Goal: Find specific page/section: Find specific page/section

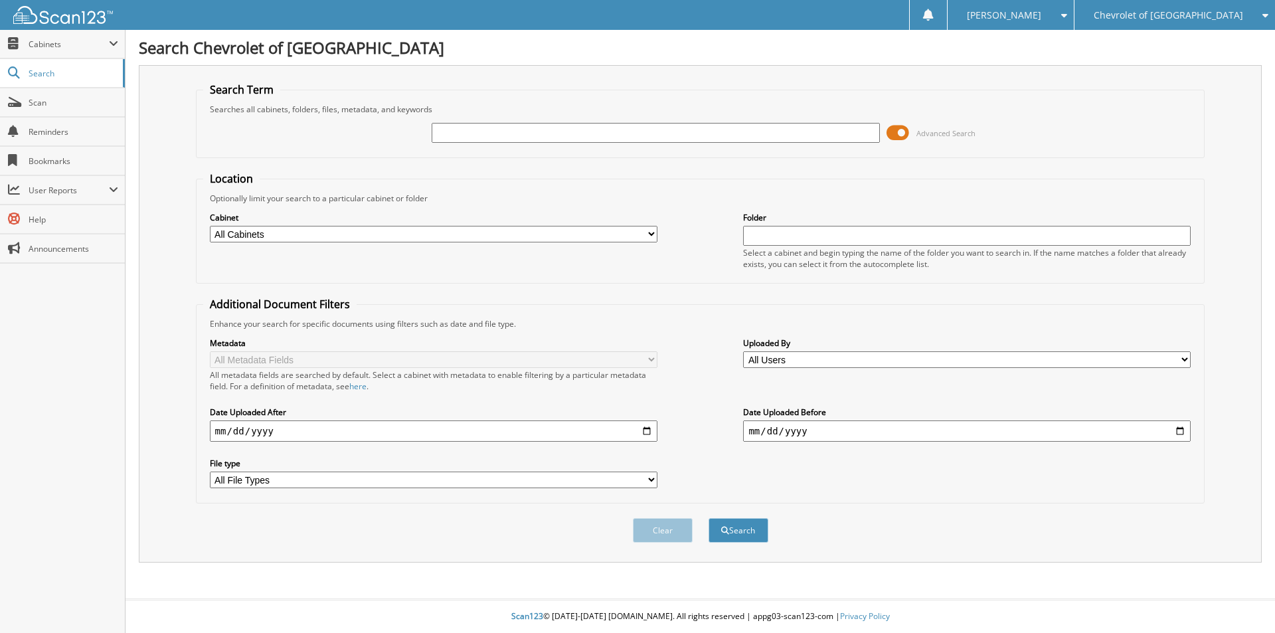
type input "c"
type input "C24276"
click at [745, 524] on button "Search" at bounding box center [738, 530] width 60 height 25
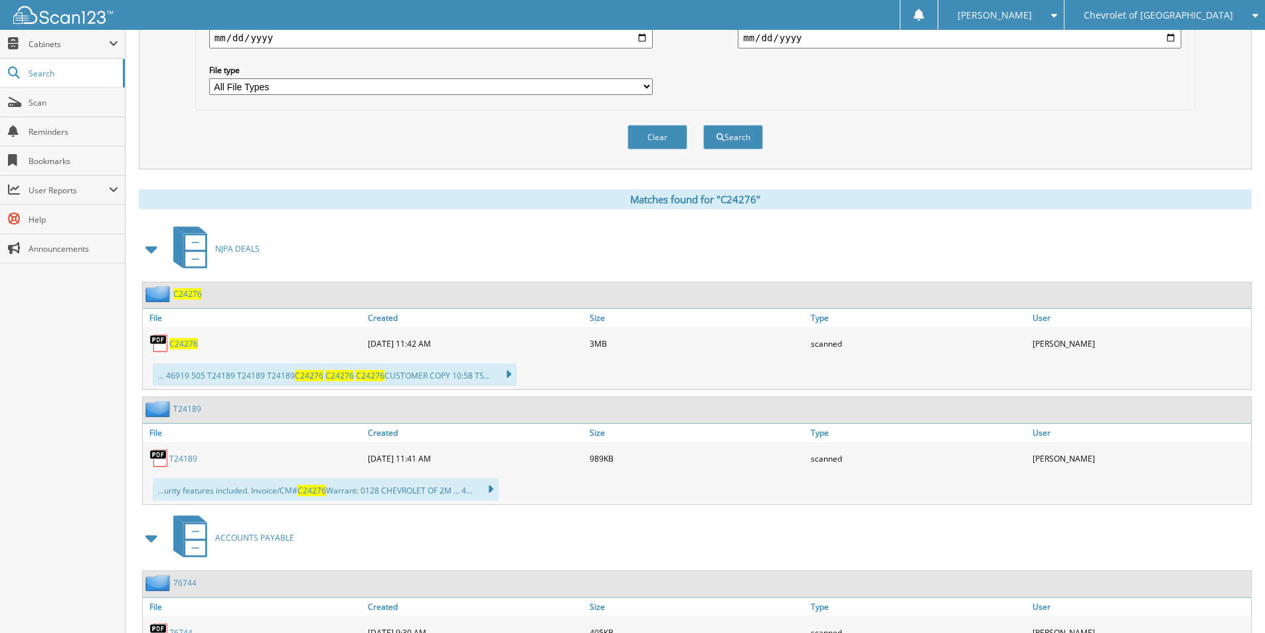
scroll to position [398, 0]
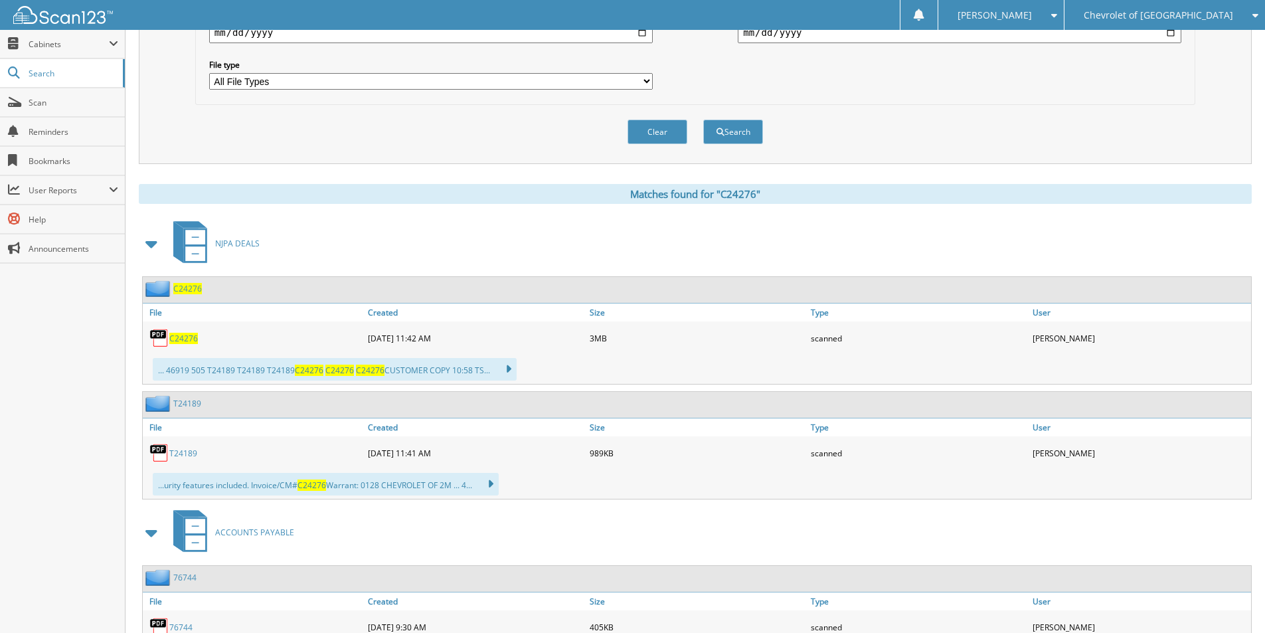
click at [184, 341] on span "C24276" at bounding box center [183, 338] width 29 height 11
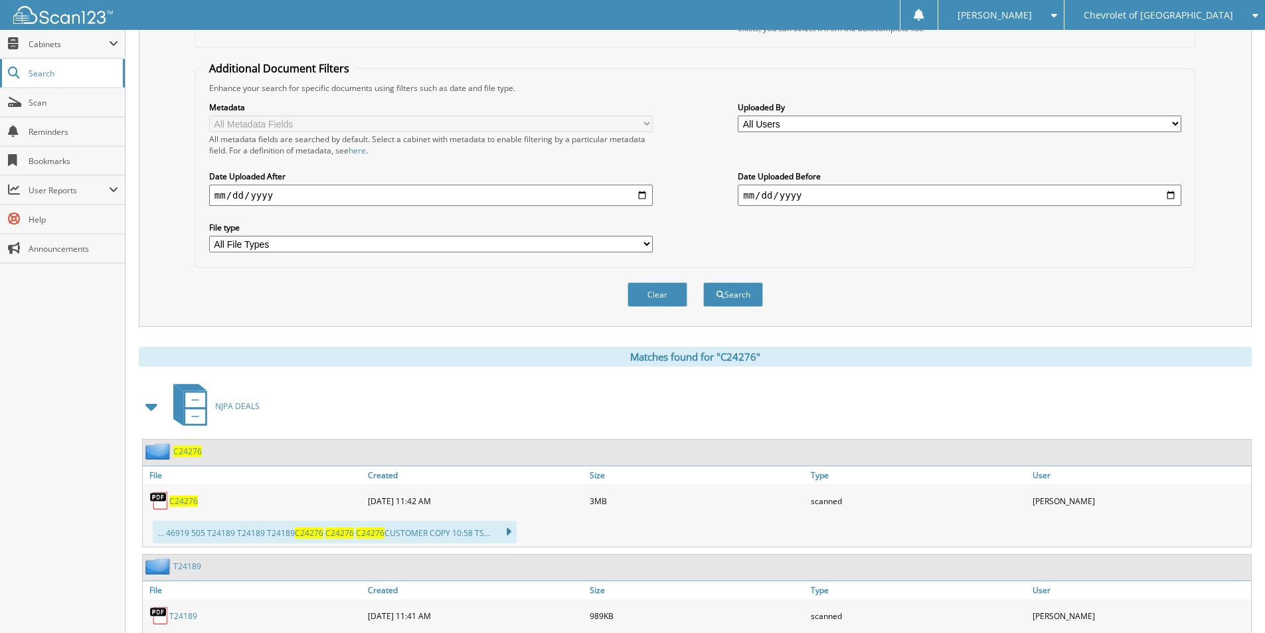
scroll to position [199, 0]
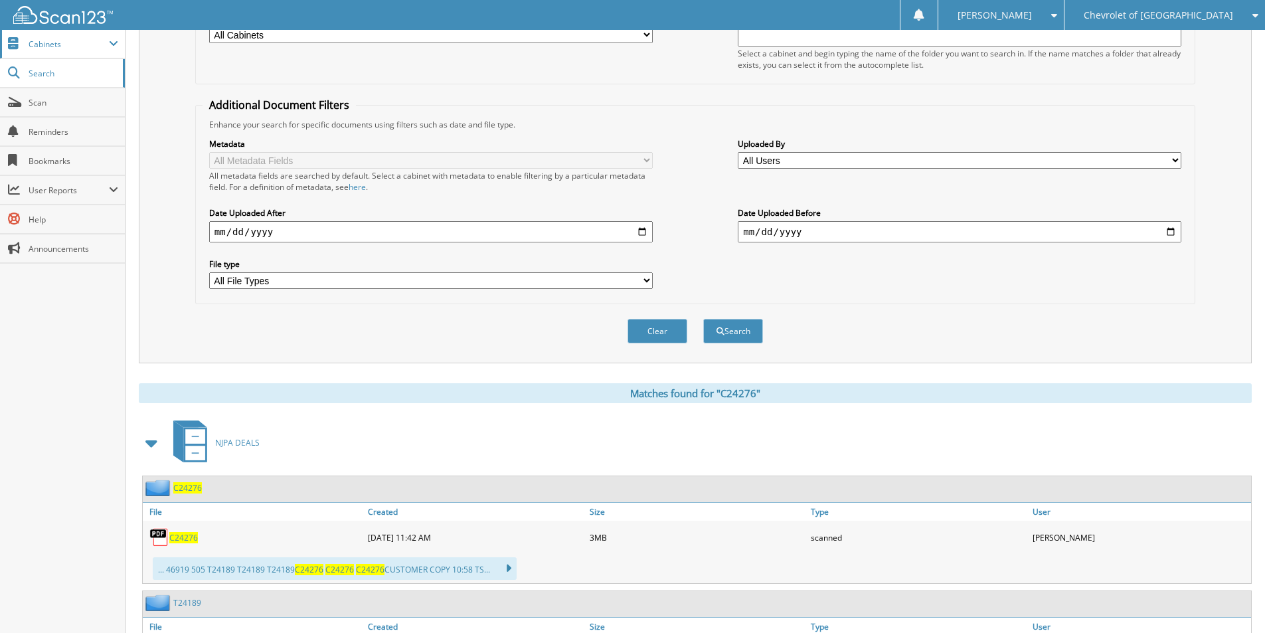
click at [49, 50] on span "Cabinets" at bounding box center [62, 44] width 125 height 29
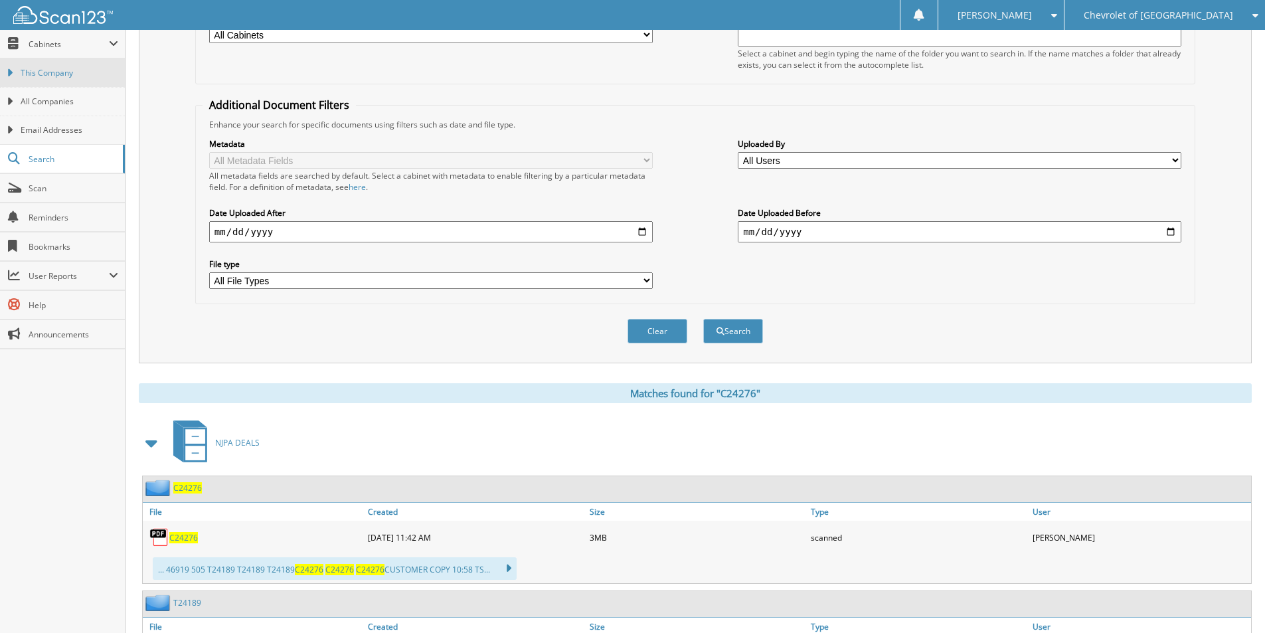
click at [49, 66] on link "This Company" at bounding box center [62, 72] width 125 height 29
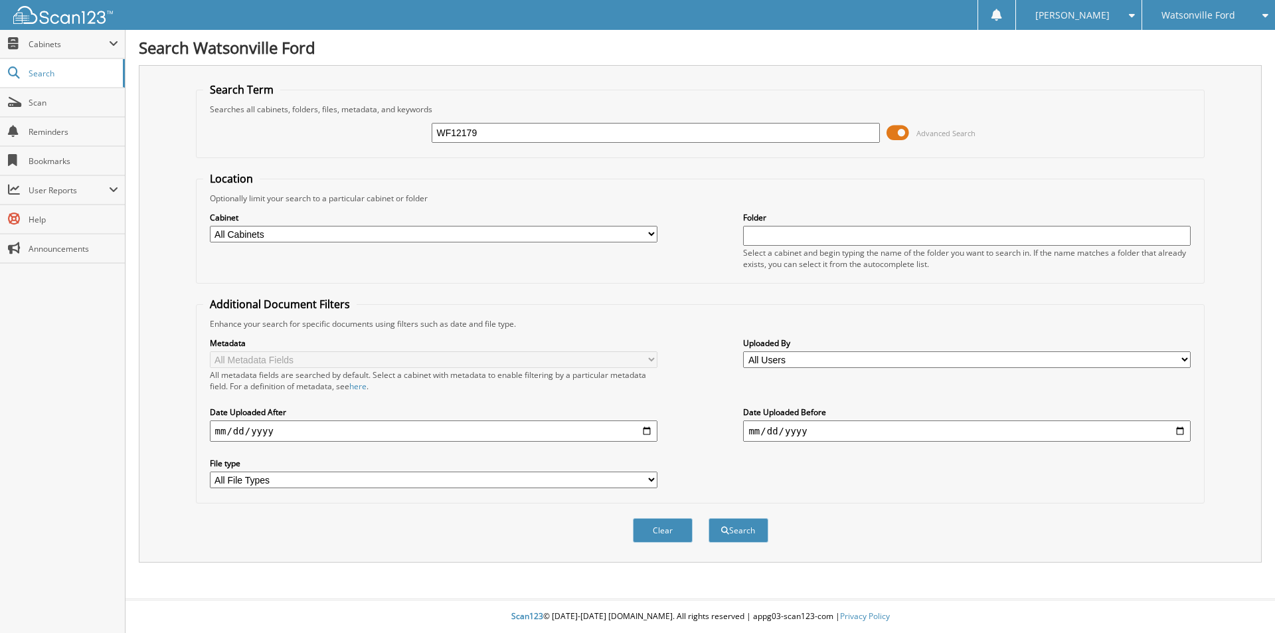
type input "WF12179"
click at [708, 518] on button "Search" at bounding box center [738, 530] width 60 height 25
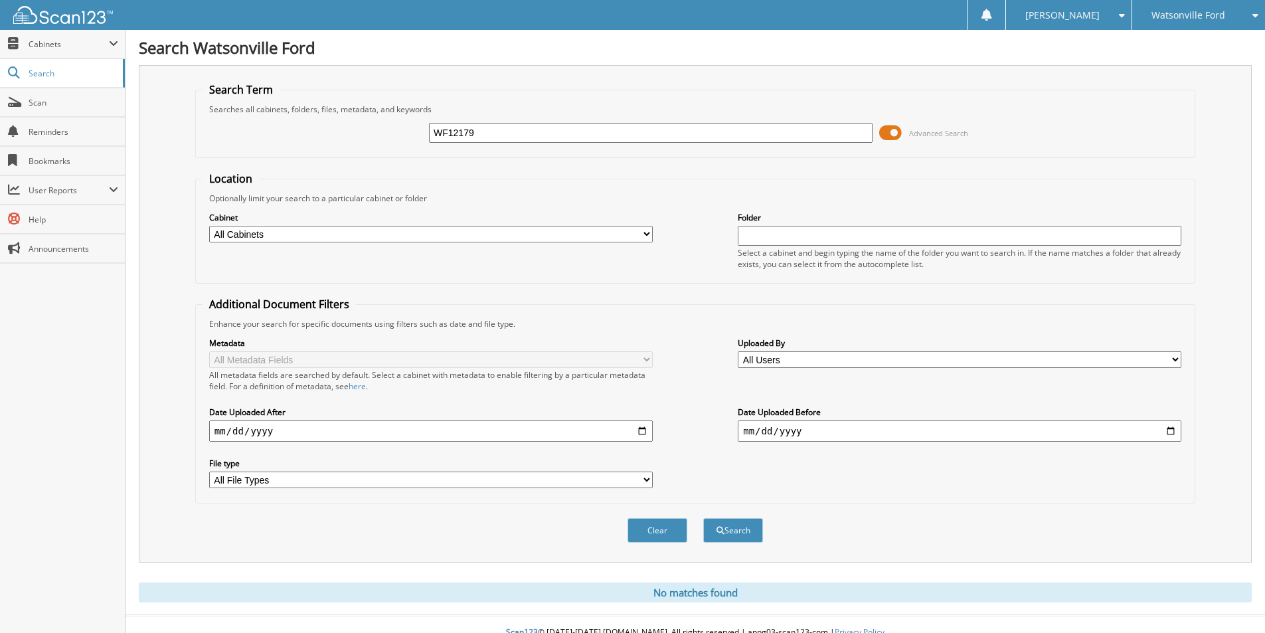
click at [432, 236] on select "All Cabinets ACCOUNTS PAYABLE ACCOUNTS RECEIVABLE CAR DEALS DAILY DEPOSITS NJPA…" at bounding box center [430, 234] width 443 height 17
select select "54452"
click at [209, 226] on select "All Cabinets ACCOUNTS PAYABLE ACCOUNTS RECEIVABLE CAR DEALS DAILY DEPOSITS NJPA…" at bounding box center [430, 234] width 443 height 17
click at [792, 238] on input "text" at bounding box center [959, 236] width 443 height 20
click at [817, 260] on li "FORD CHECKS" at bounding box center [960, 255] width 442 height 18
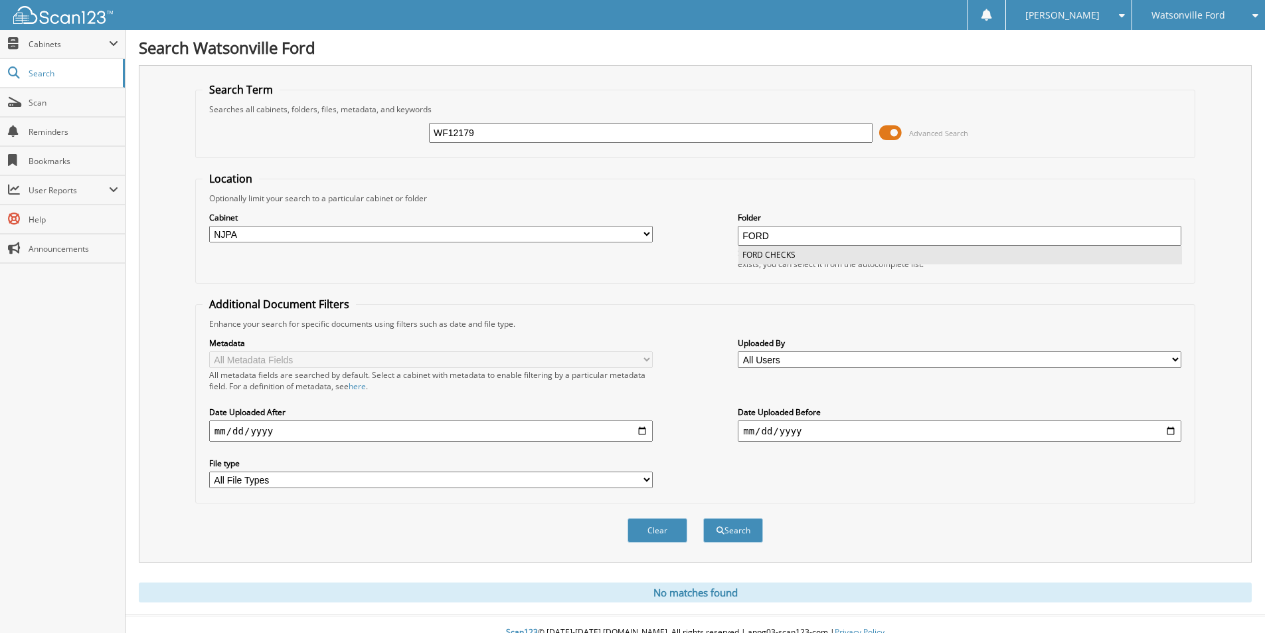
type input "FORD CHECKS"
click at [743, 532] on button "Search" at bounding box center [733, 530] width 60 height 25
click at [503, 136] on input "WF12179" at bounding box center [650, 133] width 443 height 20
type input "WF13428A"
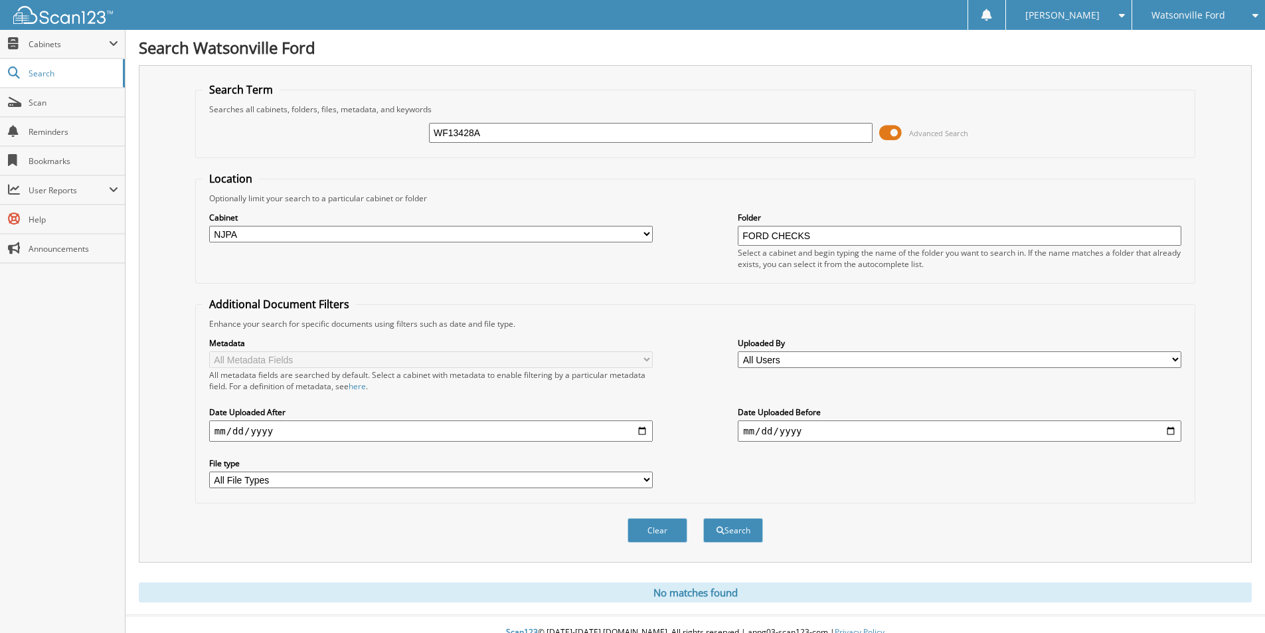
click at [703, 518] on button "Search" at bounding box center [733, 530] width 60 height 25
click at [73, 49] on span "Cabinets" at bounding box center [69, 44] width 80 height 11
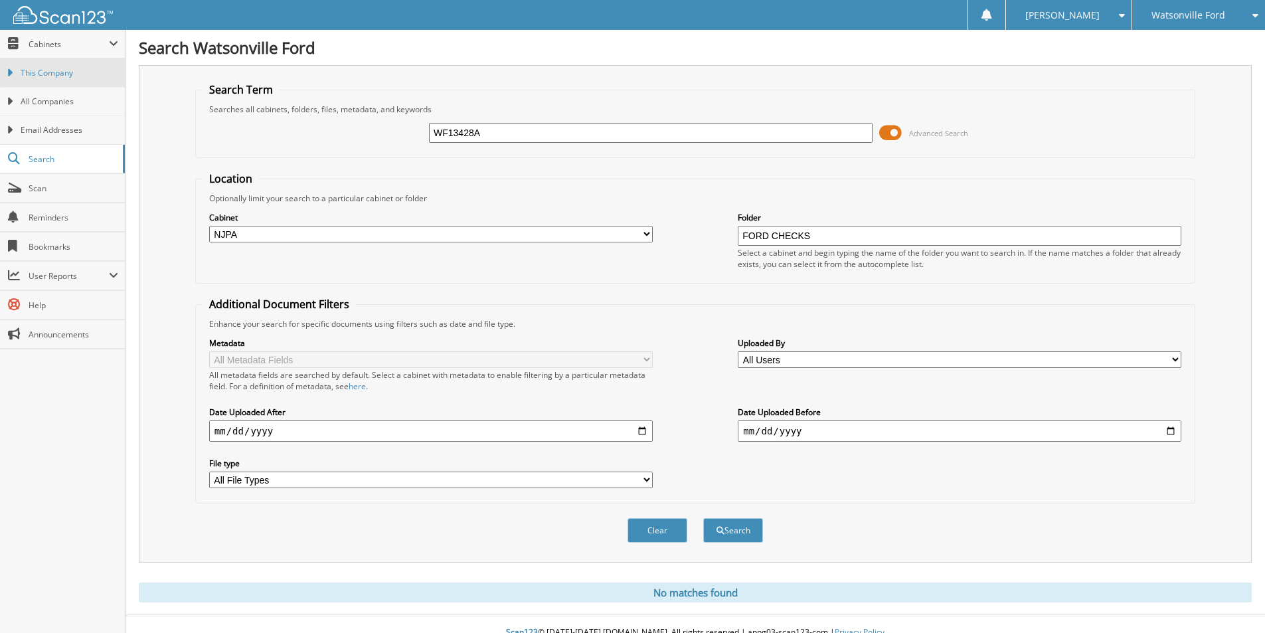
click at [49, 73] on span "This Company" at bounding box center [70, 73] width 98 height 12
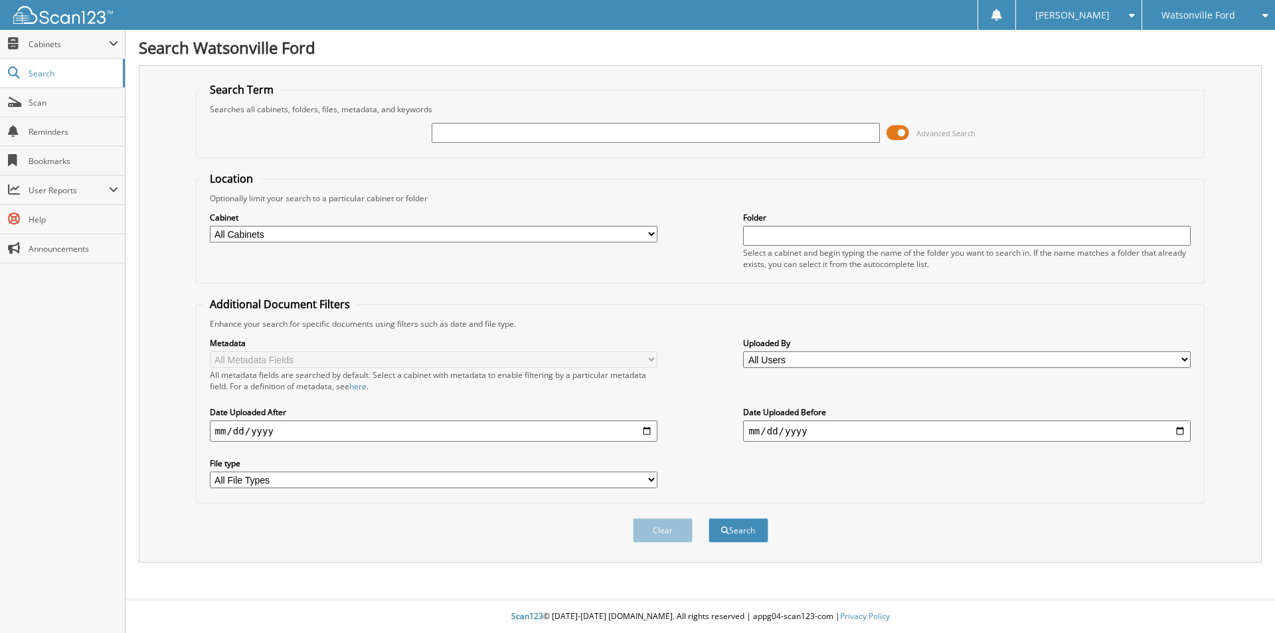
click at [314, 479] on select "All File Types PDF" at bounding box center [433, 479] width 447 height 17
click at [775, 231] on input "text" at bounding box center [966, 236] width 447 height 20
type input "FORD CHECKS"
click at [714, 337] on div "Metadata All Metadata Fields All metadata fields are searched by default. Selec…" at bounding box center [700, 412] width 995 height 167
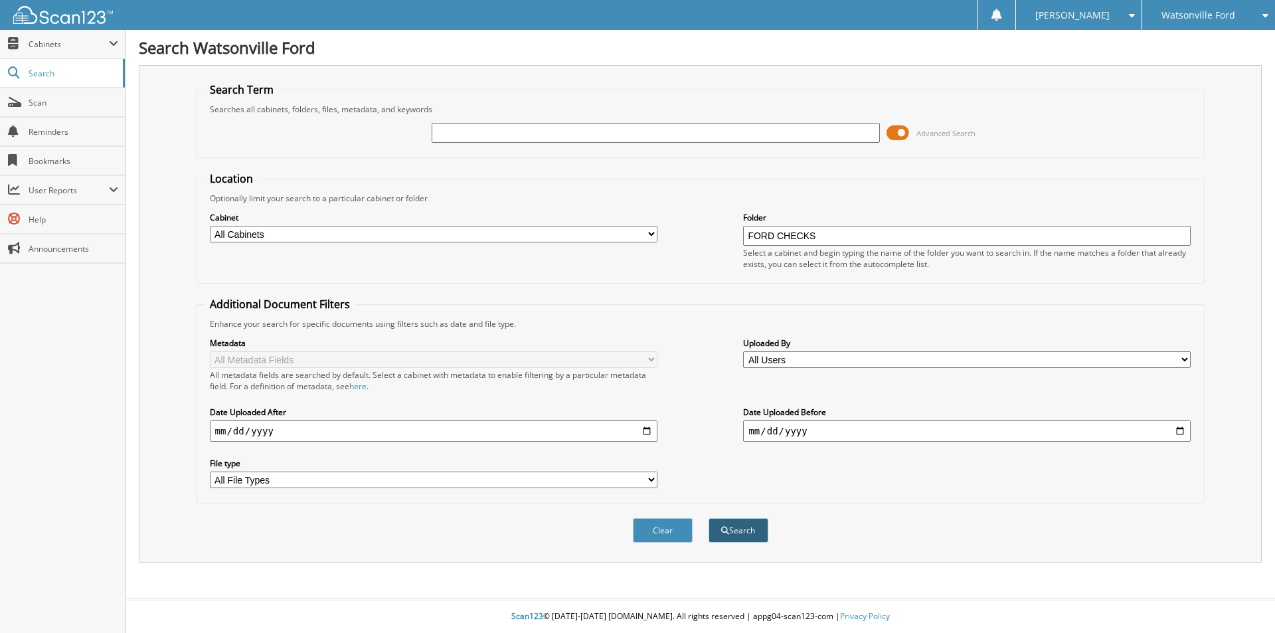
click at [742, 536] on button "Search" at bounding box center [738, 530] width 60 height 25
click at [532, 137] on input "text" at bounding box center [655, 133] width 447 height 20
type input "WF12137"
click at [742, 532] on button "Search" at bounding box center [738, 530] width 60 height 25
